Goal: Task Accomplishment & Management: Use online tool/utility

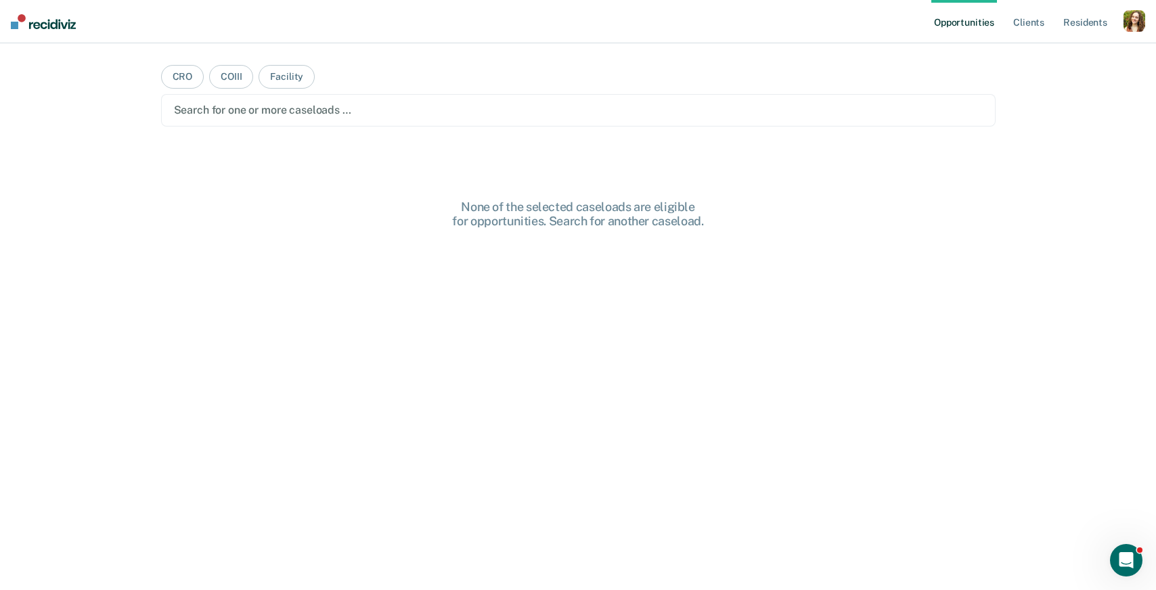
click at [1137, 23] on div "button" at bounding box center [1135, 21] width 22 height 22
click at [1061, 56] on link "Profile" at bounding box center [1080, 55] width 109 height 12
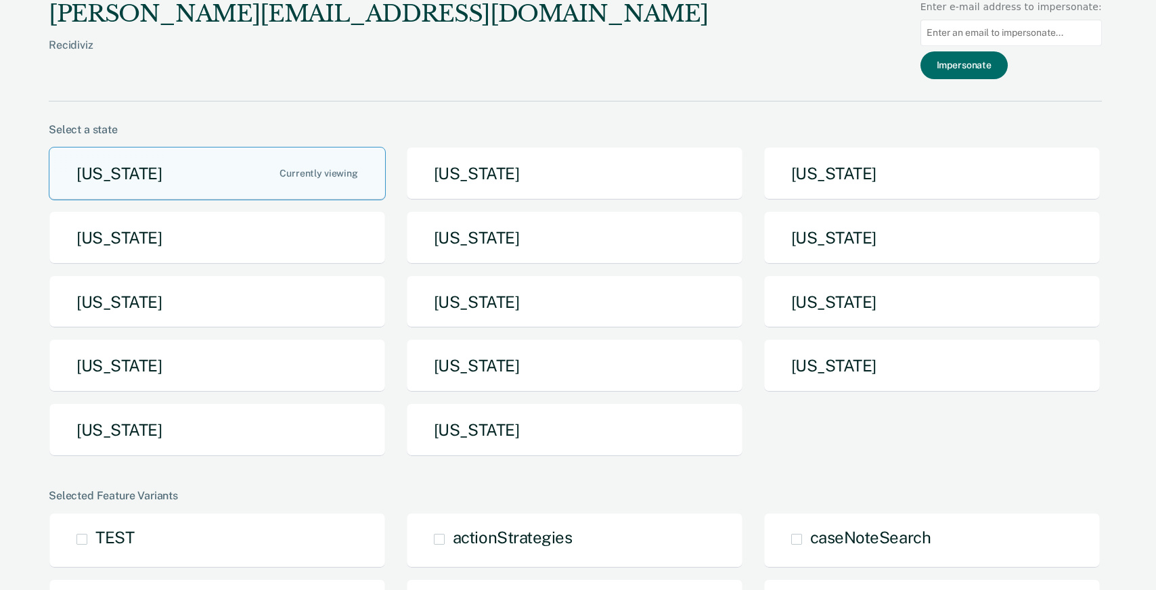
click at [1054, 32] on input at bounding box center [1011, 33] width 181 height 26
paste input "[PERSON_NAME][EMAIL_ADDRESS][PERSON_NAME][DOMAIN_NAME][US_STATE]"
type input "[PERSON_NAME][EMAIL_ADDRESS][PERSON_NAME][DOMAIN_NAME][US_STATE]"
click at [1001, 64] on button "Impersonate" at bounding box center [964, 65] width 87 height 28
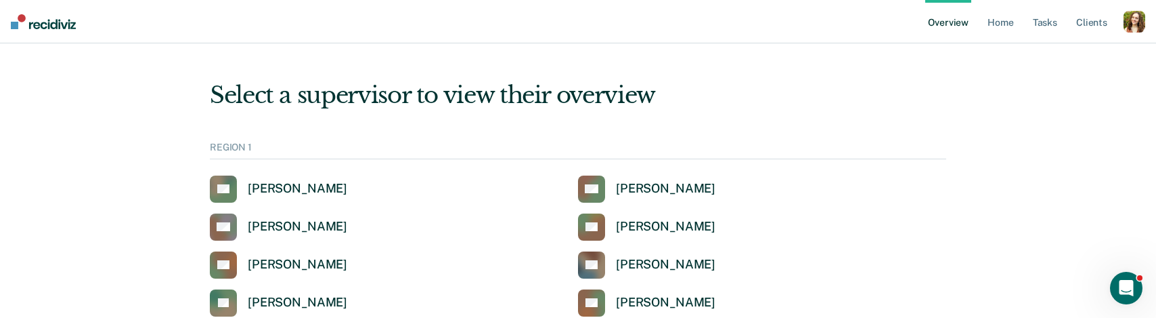
click at [1135, 20] on div "button" at bounding box center [1135, 22] width 22 height 22
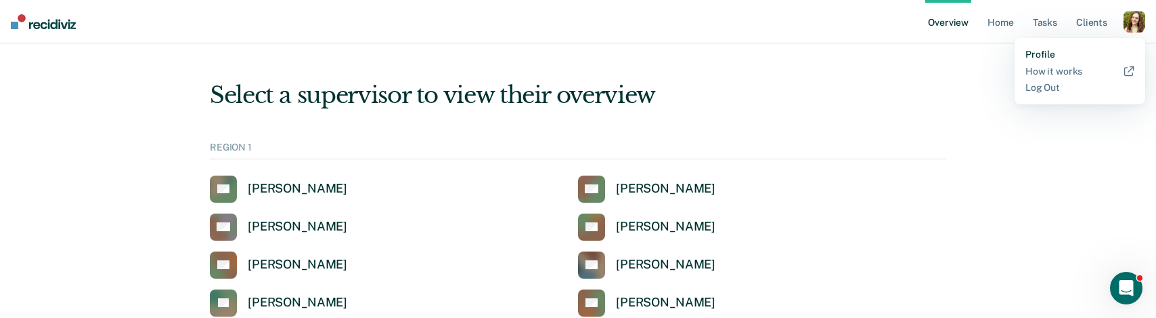
click at [1053, 54] on link "Profile" at bounding box center [1080, 55] width 109 height 12
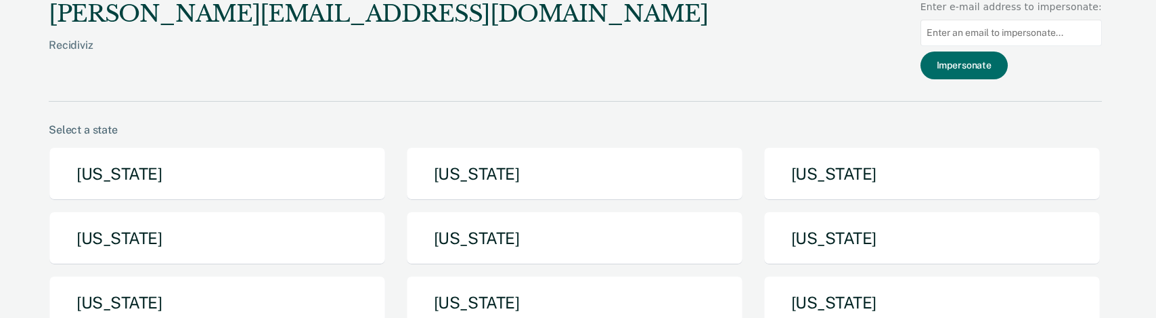
click at [957, 38] on input at bounding box center [1011, 33] width 181 height 26
paste input "[PERSON_NAME][EMAIL_ADDRESS][PERSON_NAME][DOMAIN_NAME][US_STATE]"
type input "[PERSON_NAME][EMAIL_ADDRESS][PERSON_NAME][DOMAIN_NAME][US_STATE]"
click at [963, 65] on button "Impersonate" at bounding box center [964, 65] width 87 height 28
